Goal: Check status: Check status

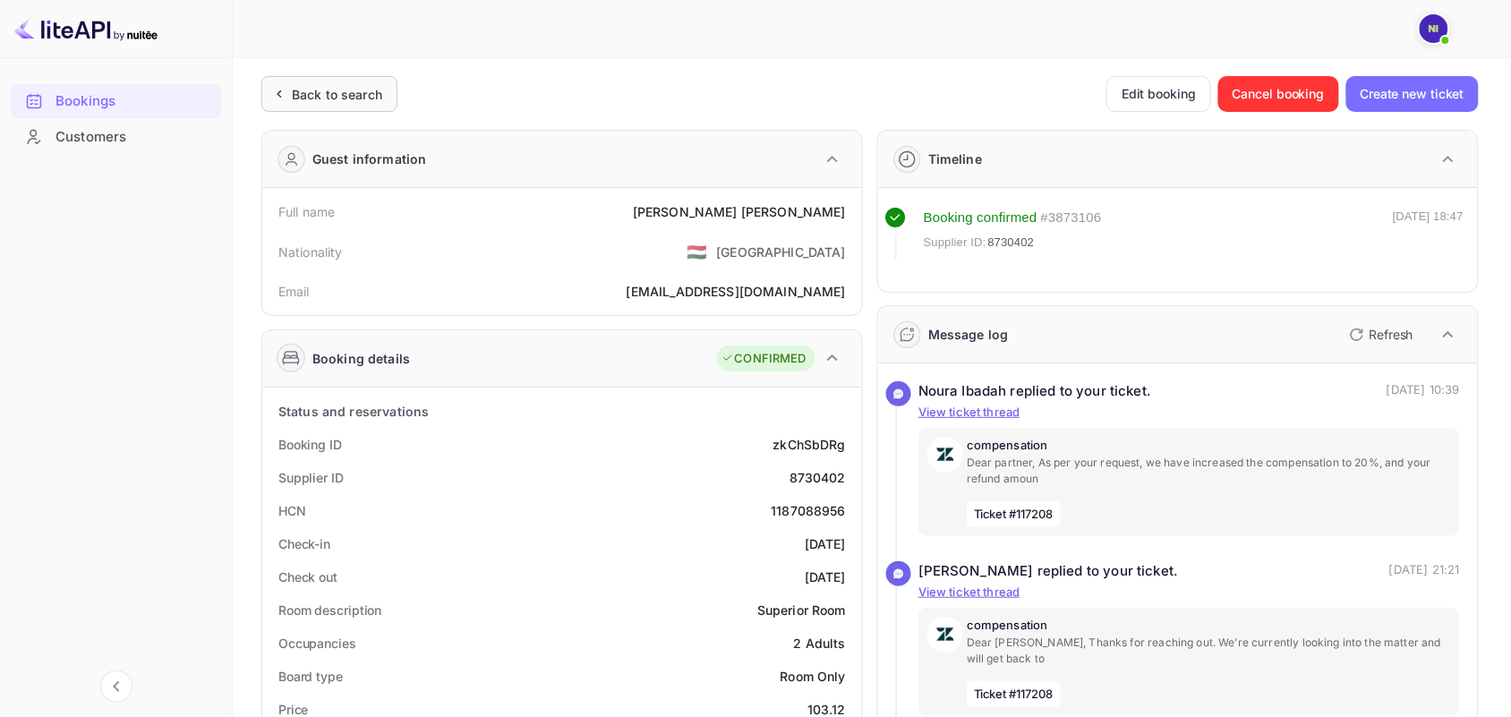
click at [296, 91] on div "Back to search" at bounding box center [337, 94] width 90 height 19
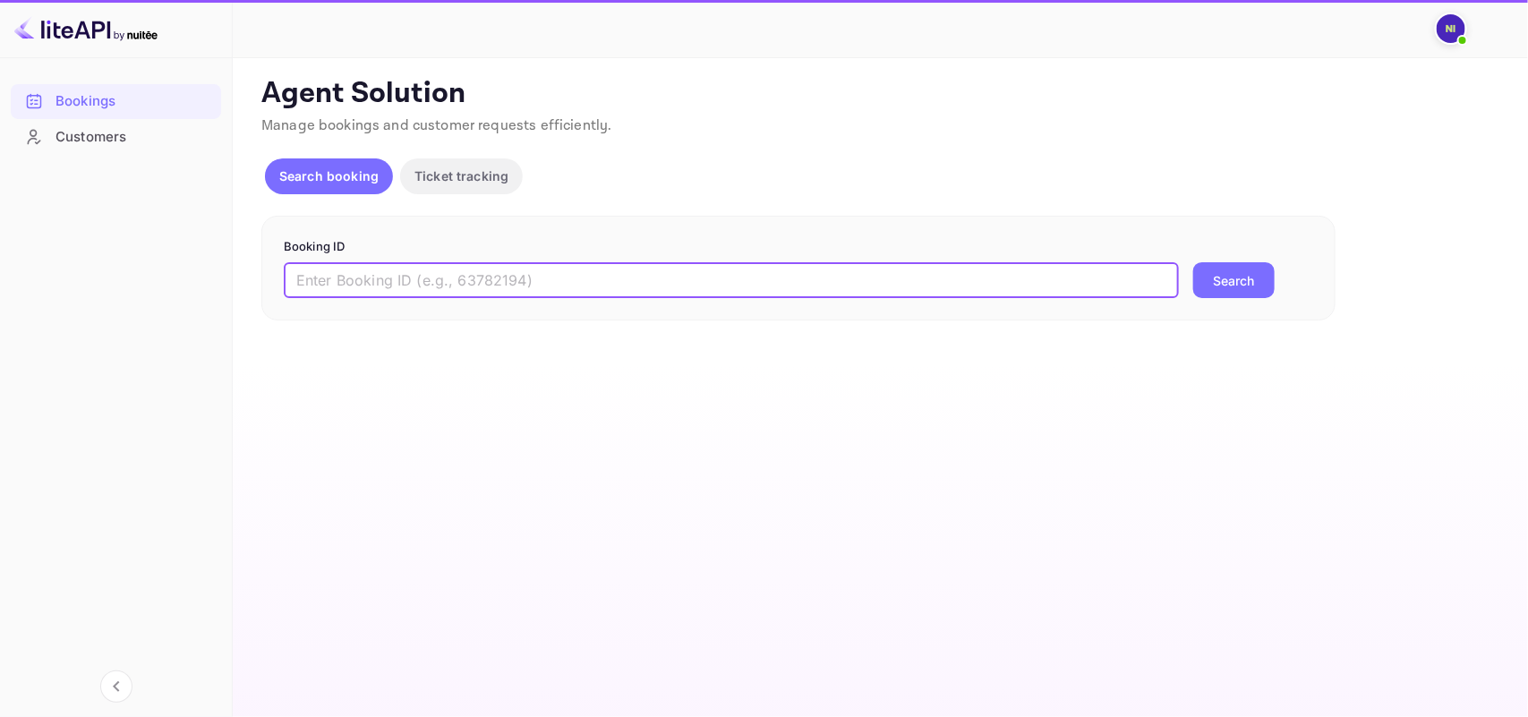
click at [332, 262] on input "text" at bounding box center [731, 280] width 895 height 36
paste input "9402164"
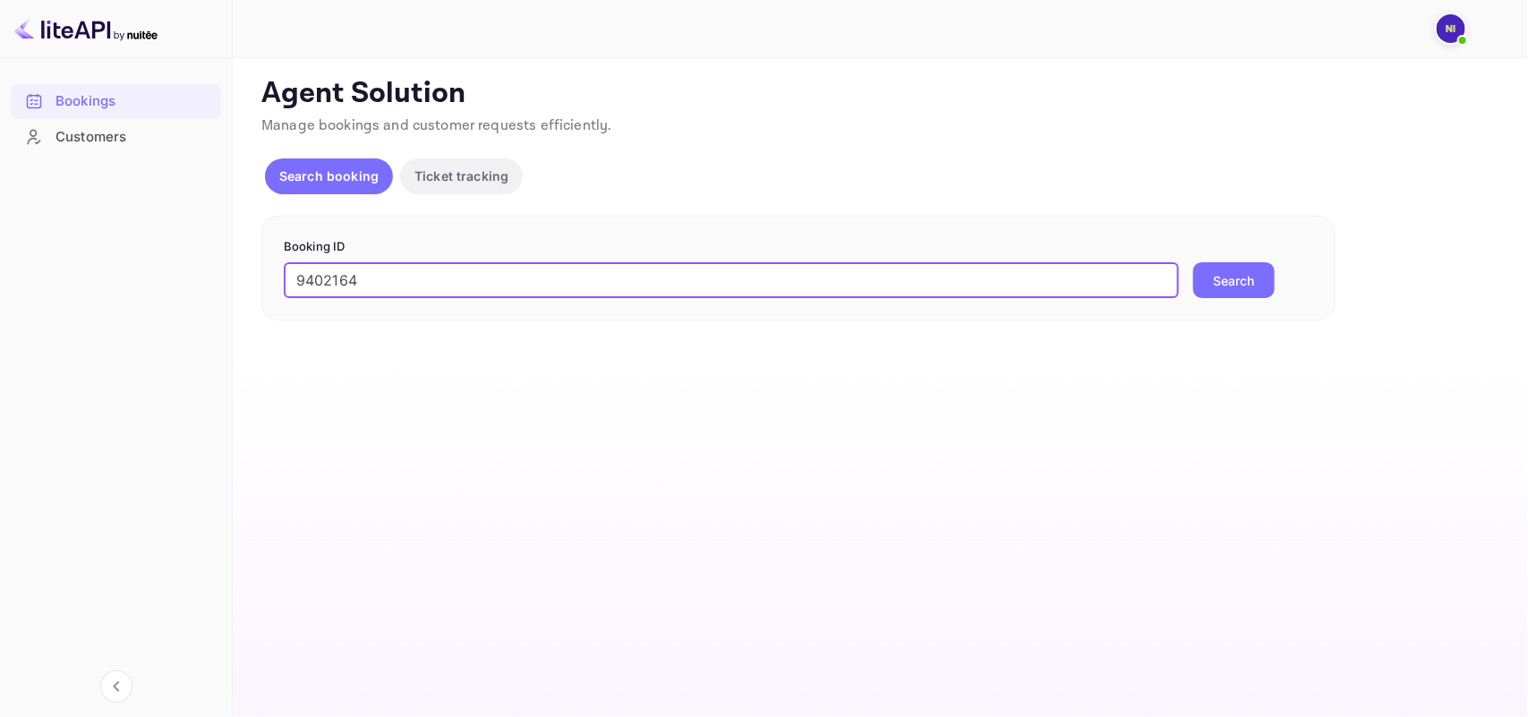
type input "9402164"
click at [1233, 294] on button "Search" at bounding box center [1233, 280] width 81 height 36
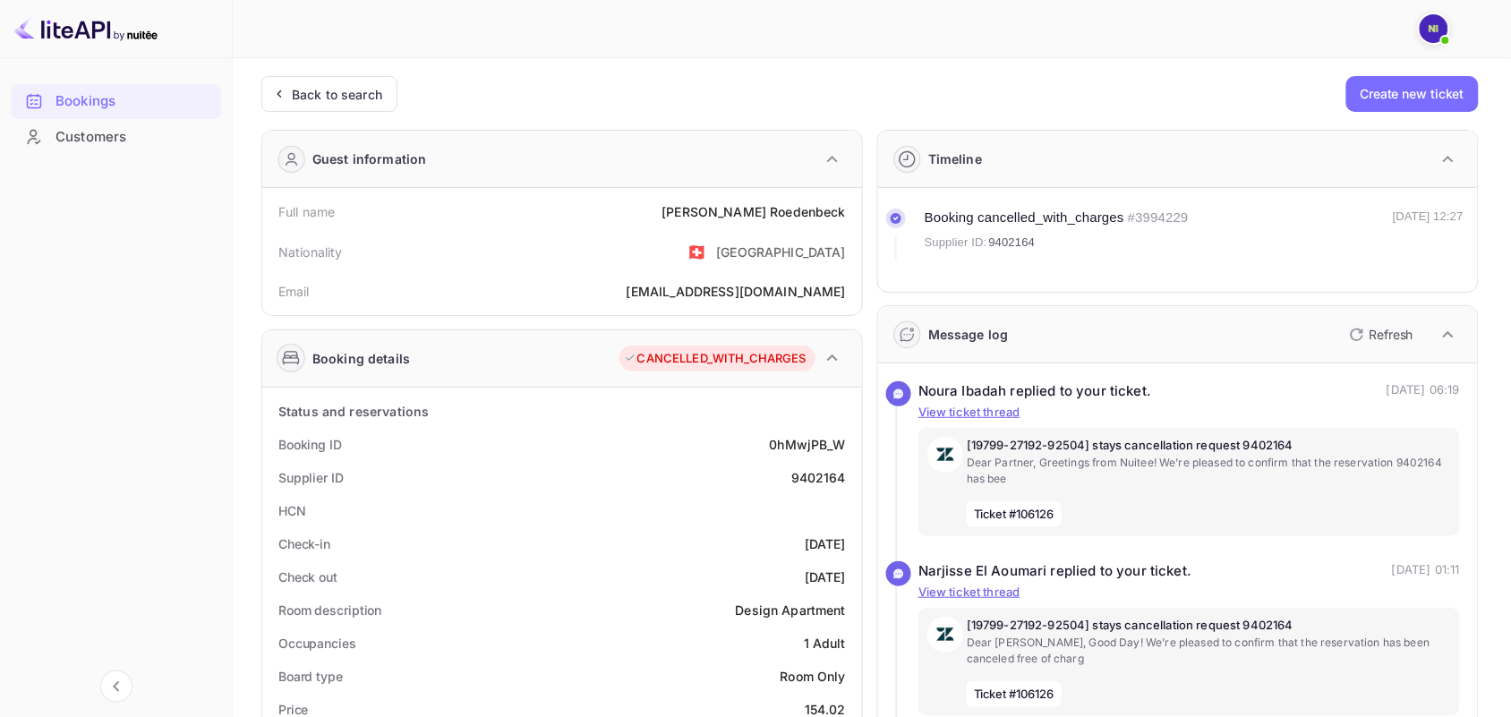
click at [765, 354] on div "CANCELLED_WITH_CHARGES" at bounding box center [715, 359] width 183 height 18
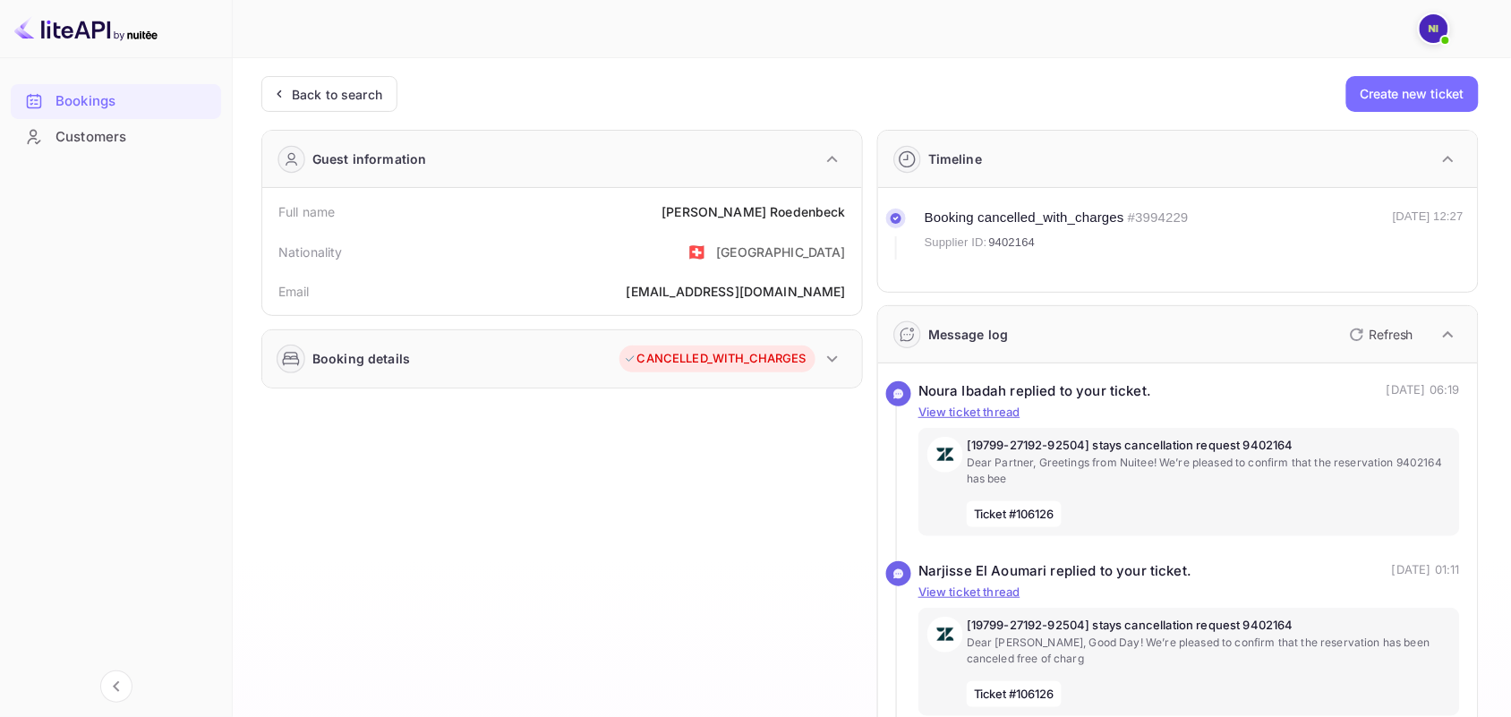
click at [11, 585] on div "Bookings Customers" at bounding box center [116, 384] width 232 height 617
